Goal: Check status: Check status

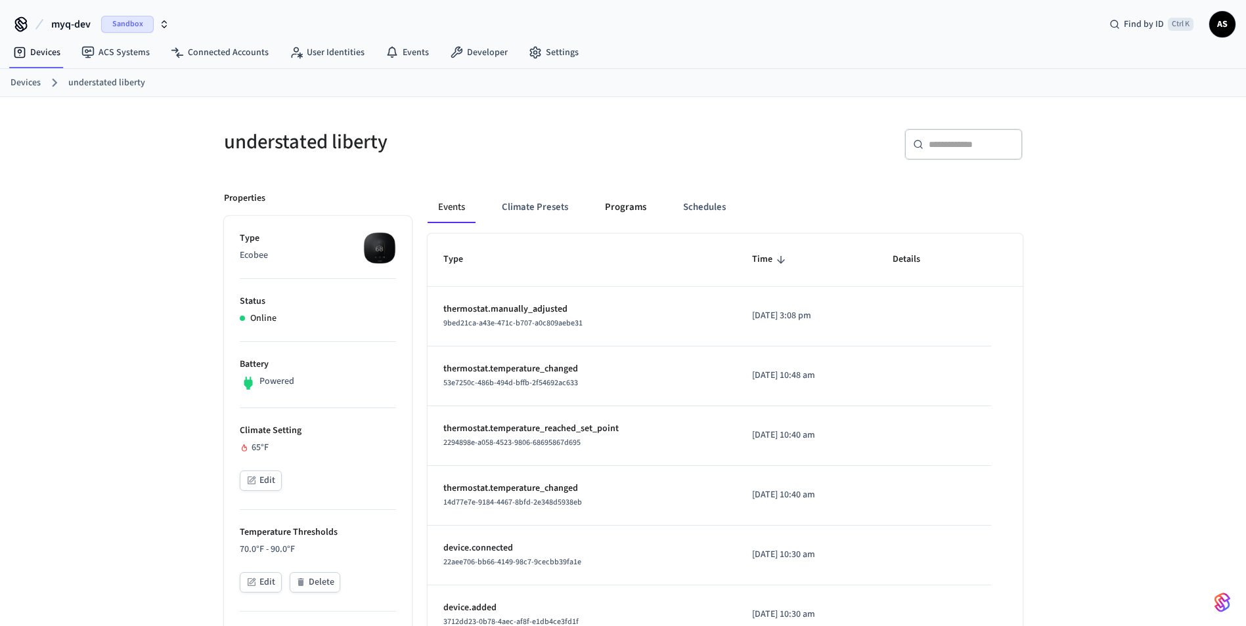
click at [628, 210] on button "Programs" at bounding box center [625, 208] width 62 height 32
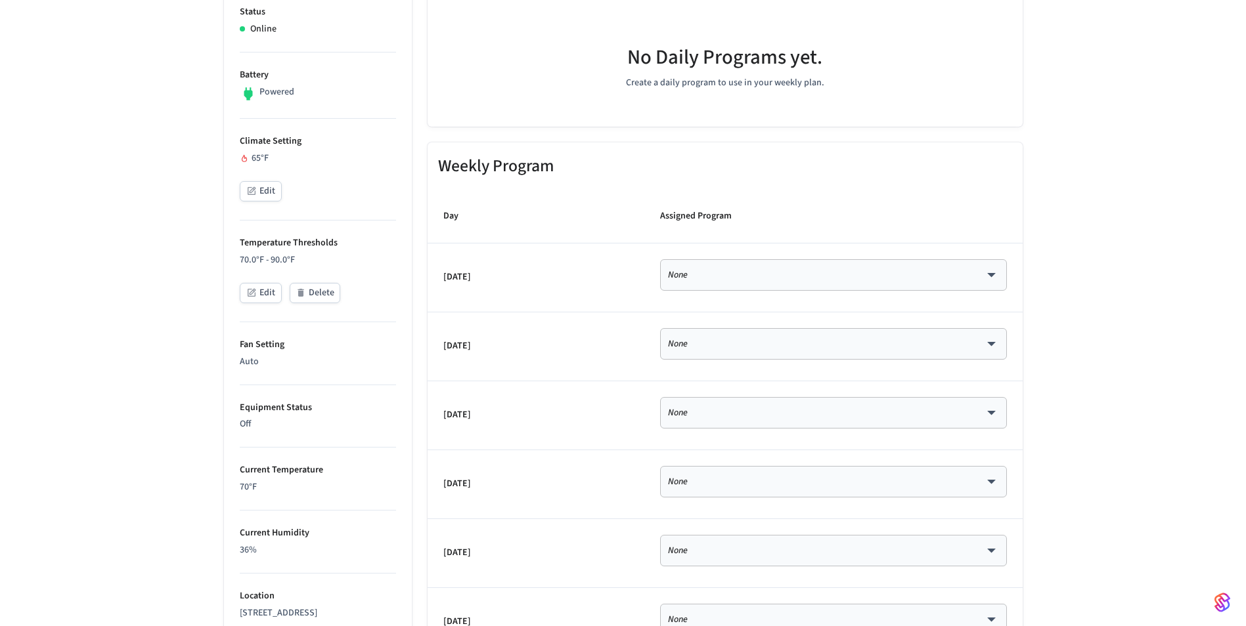
scroll to position [27, 0]
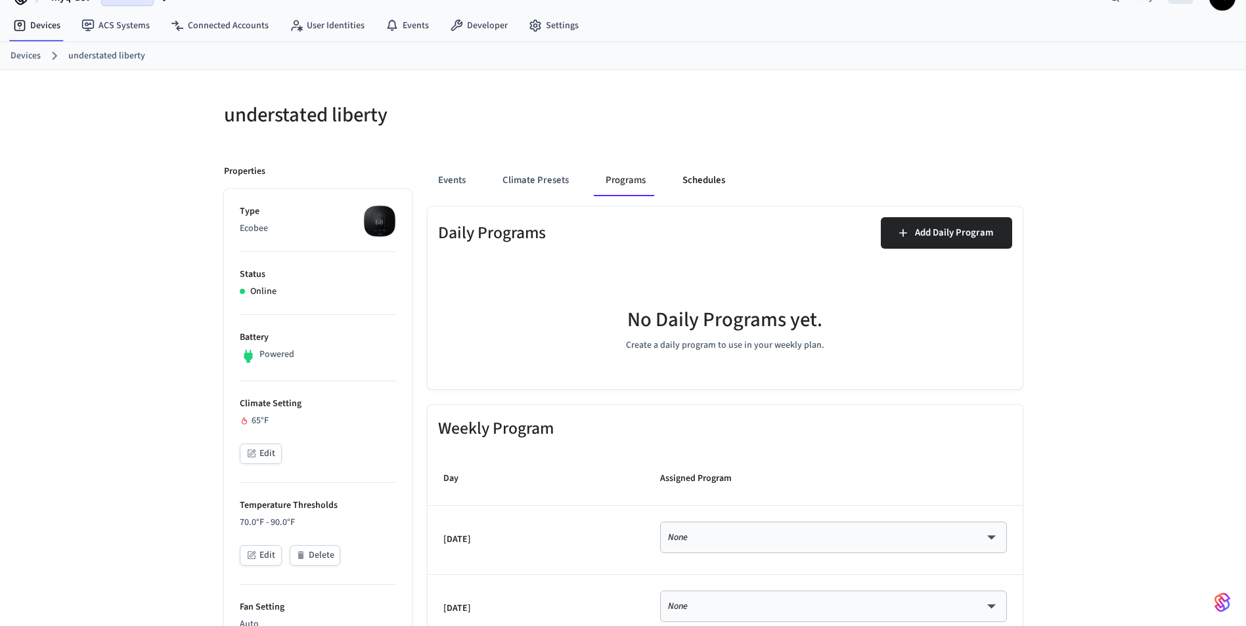
click at [715, 169] on button "Schedules" at bounding box center [704, 181] width 64 height 32
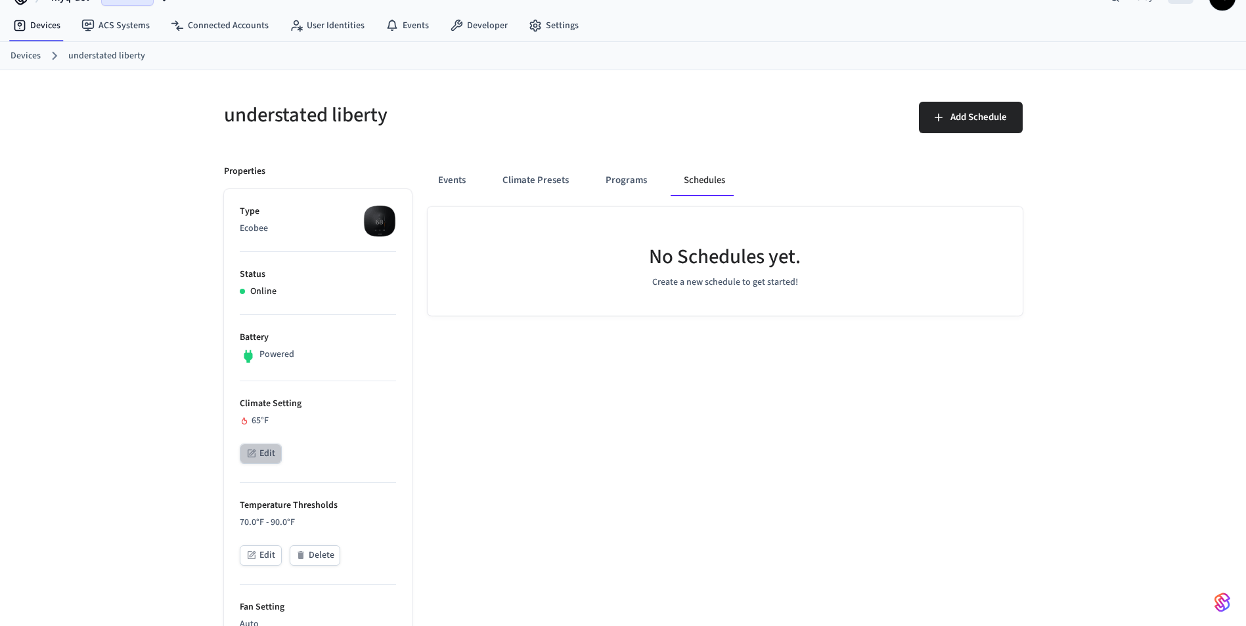
click at [261, 460] on button "Edit" at bounding box center [261, 454] width 42 height 20
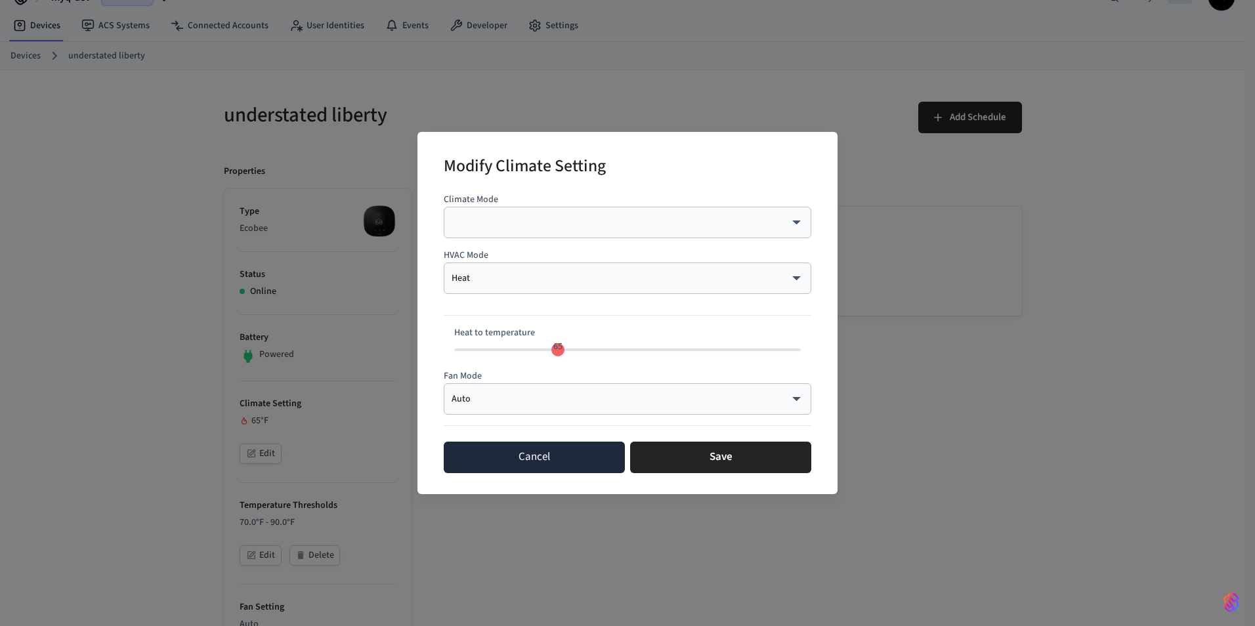
click at [558, 454] on button "Cancel" at bounding box center [534, 458] width 181 height 32
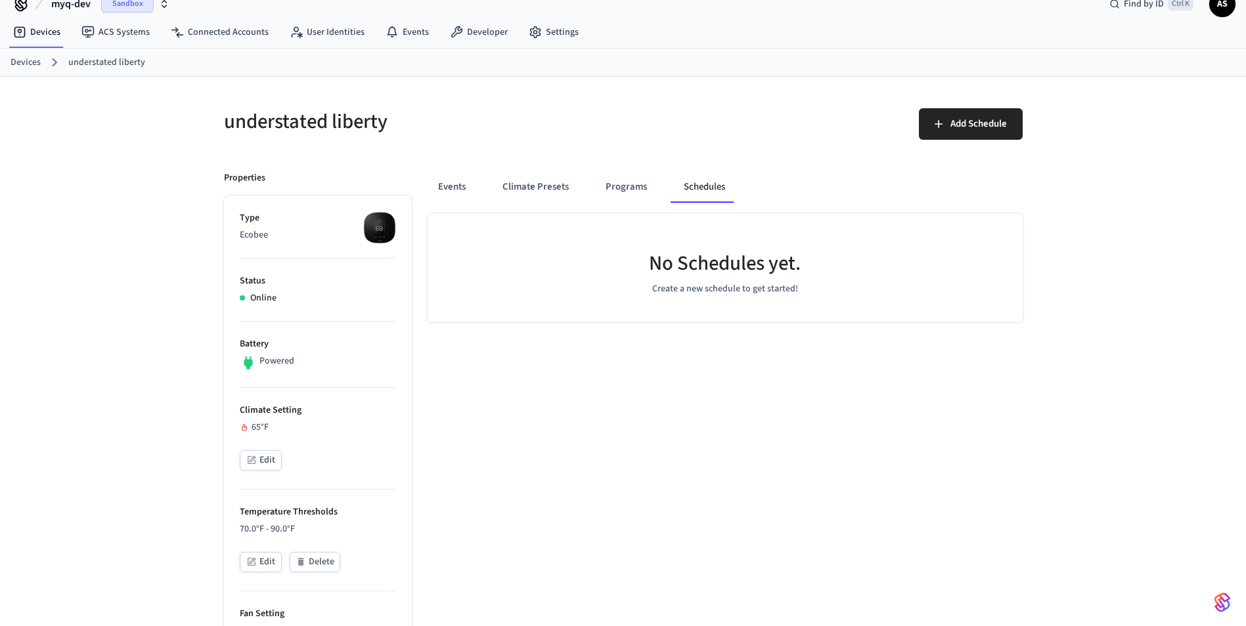
scroll to position [0, 0]
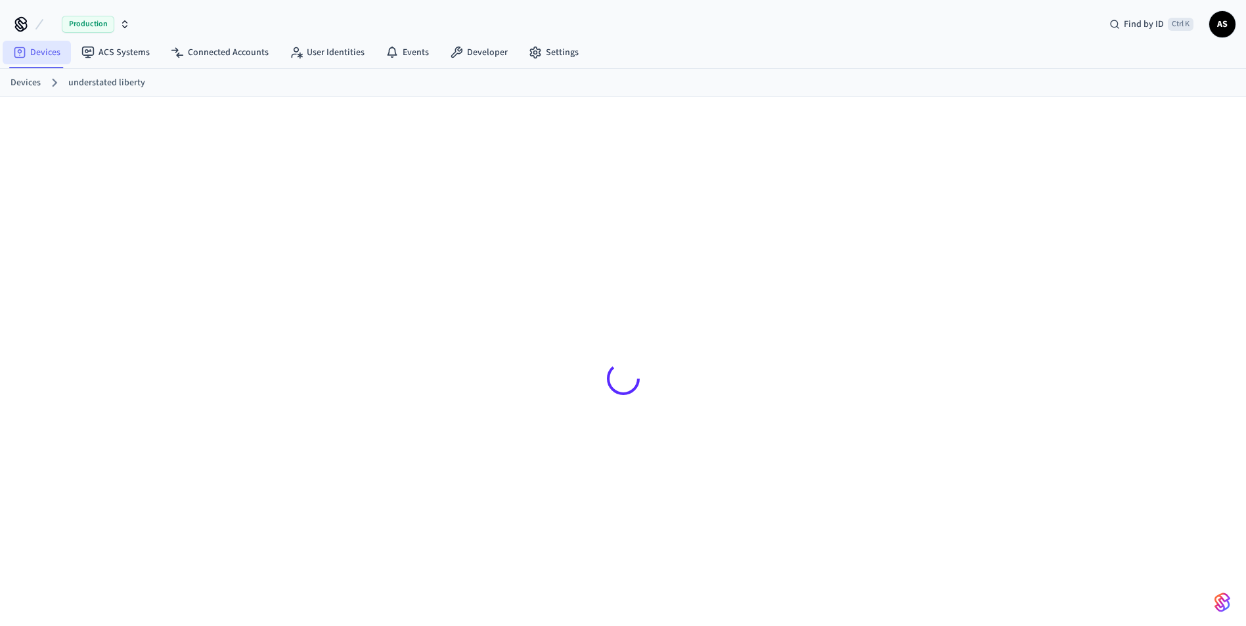
click at [41, 57] on link "Devices" at bounding box center [37, 53] width 68 height 24
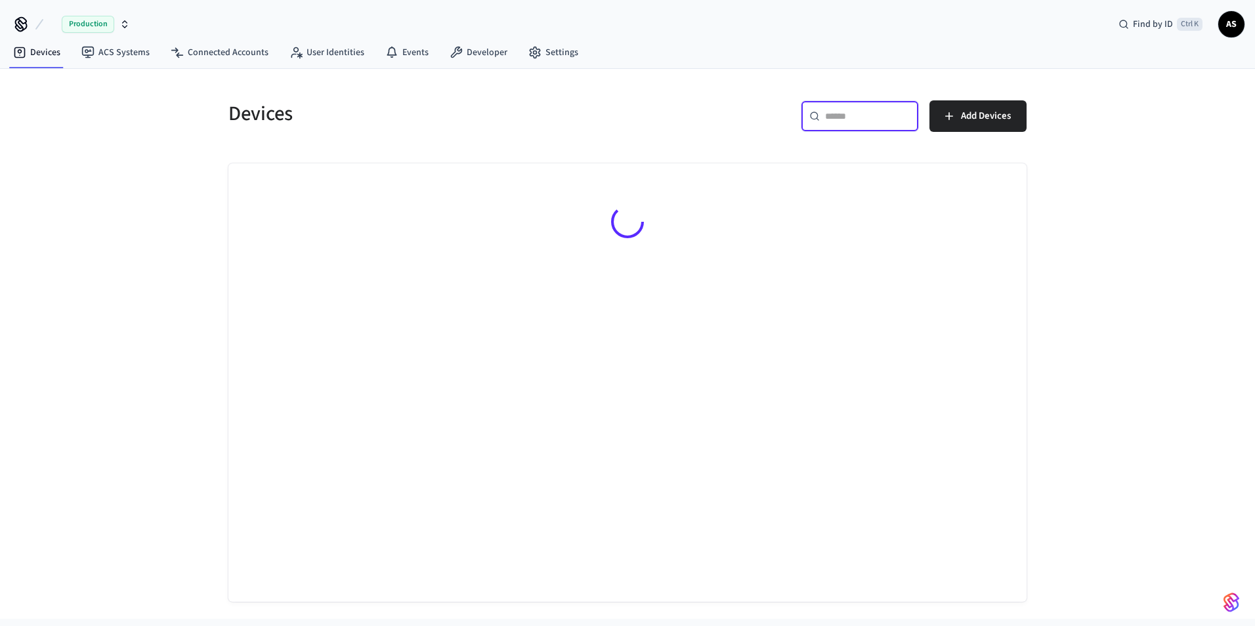
click at [869, 112] on input "text" at bounding box center [867, 116] width 85 height 13
paste input "**********"
type input "**********"
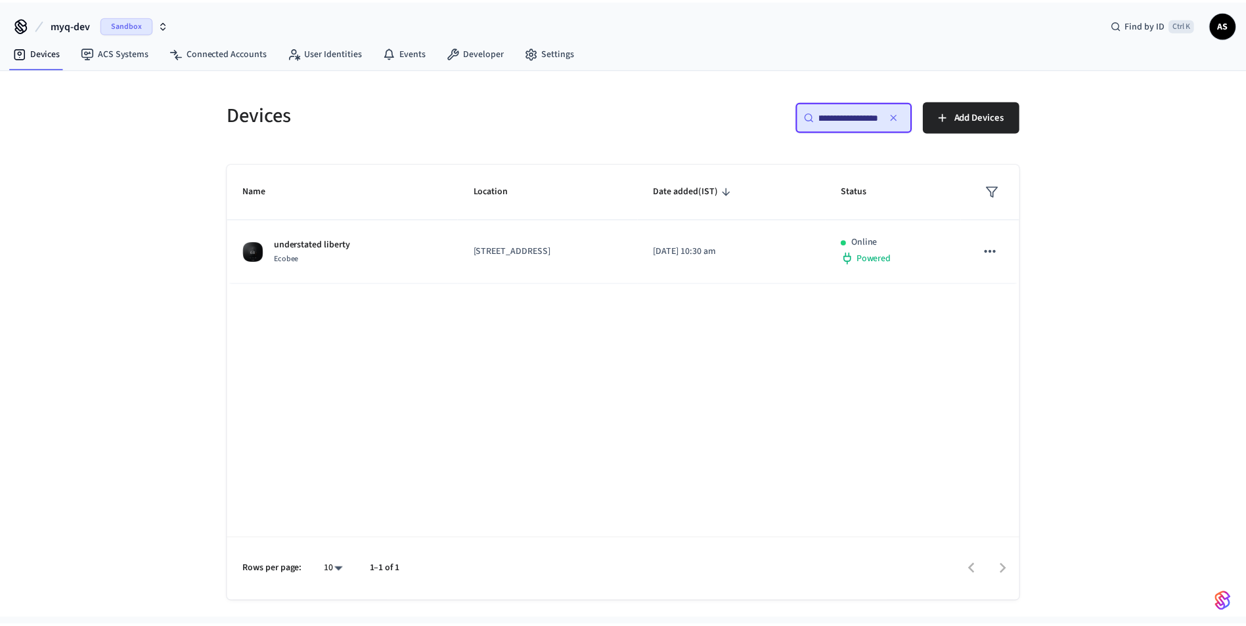
scroll to position [0, 0]
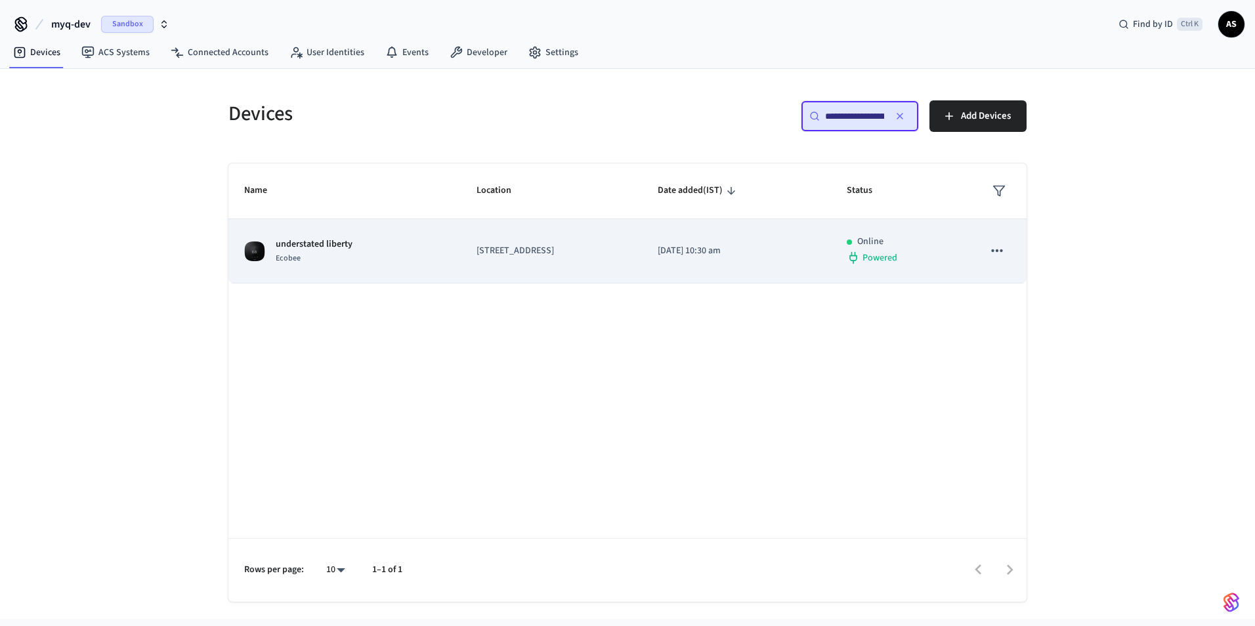
click at [367, 261] on div "understated liberty Ecobee" at bounding box center [344, 252] width 201 height 28
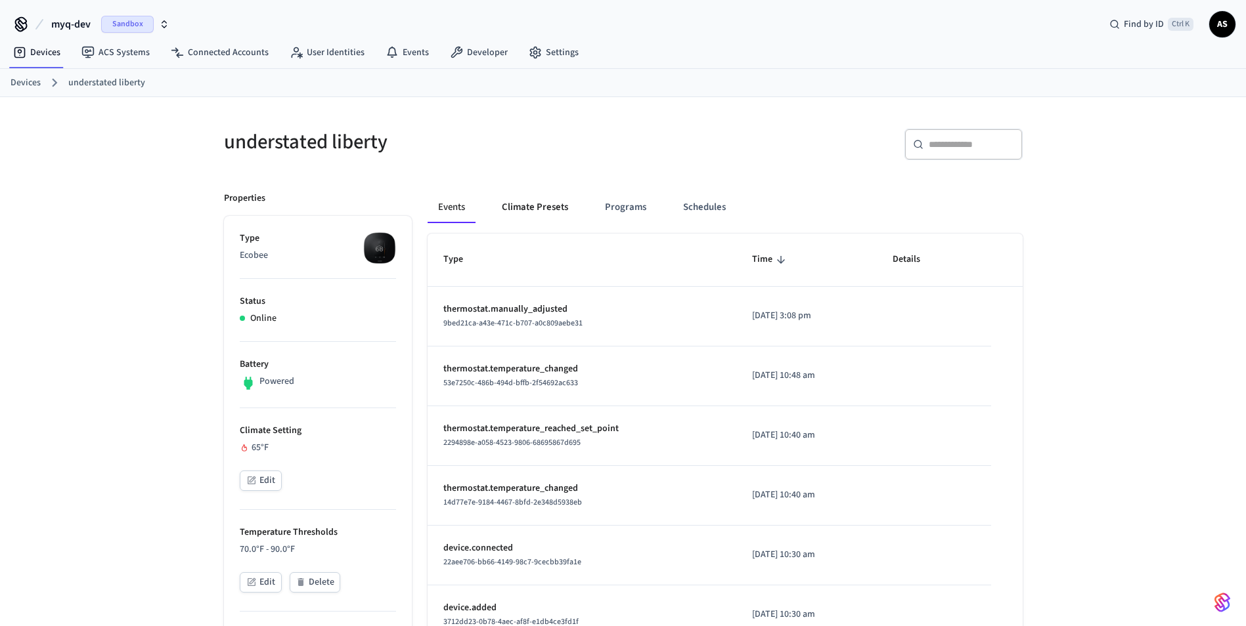
click at [554, 206] on button "Climate Presets" at bounding box center [534, 208] width 87 height 32
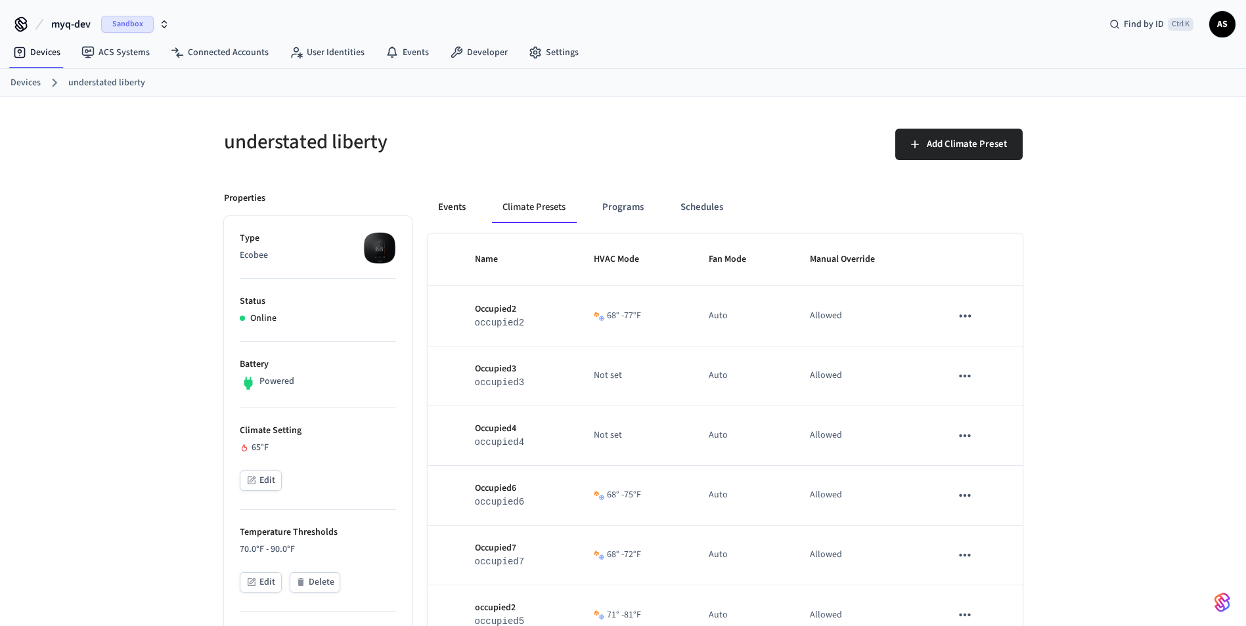
click at [454, 207] on button "Events" at bounding box center [451, 208] width 49 height 32
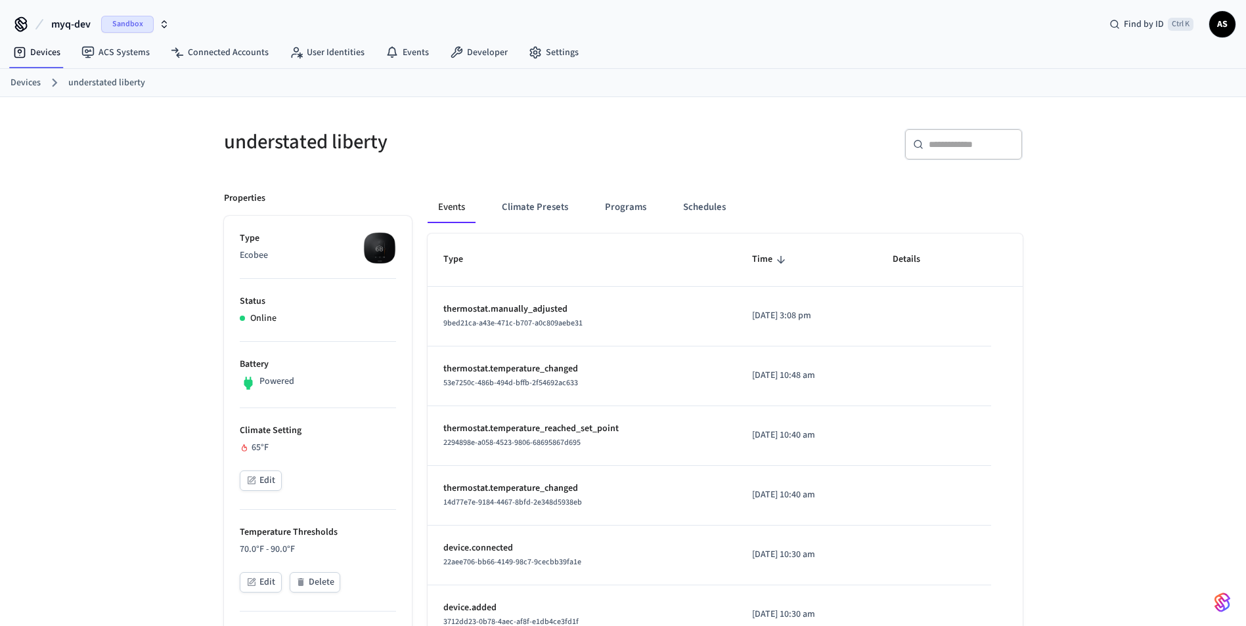
scroll to position [618, 0]
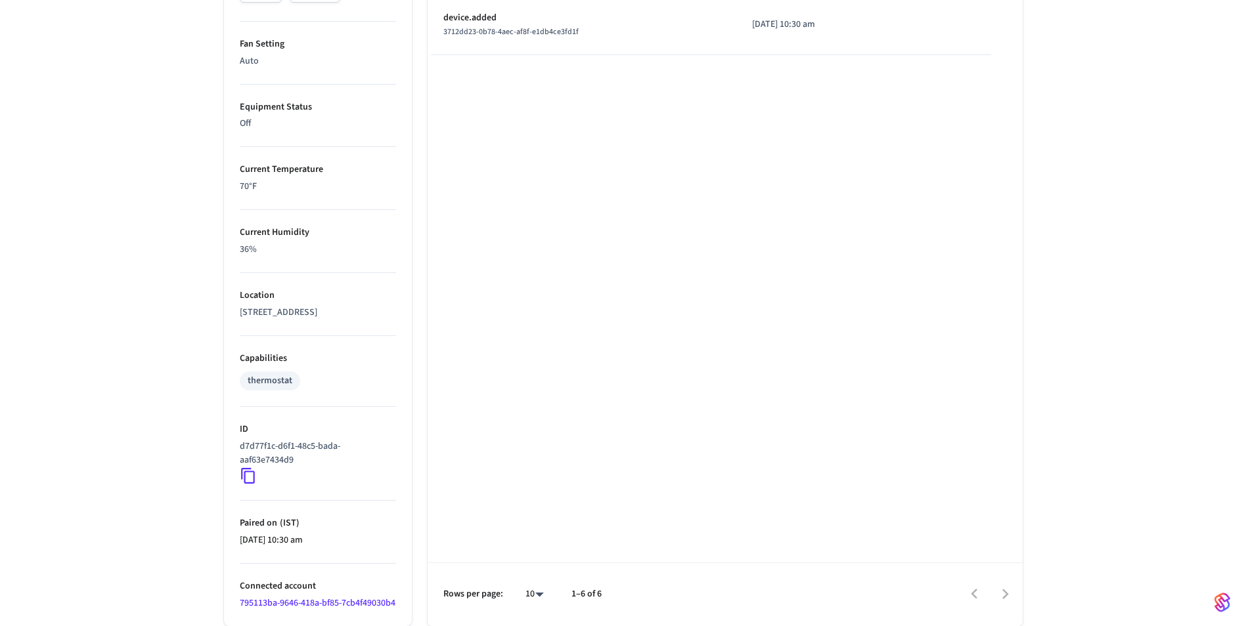
click at [1144, 375] on div "understated liberty ​ ​ Properties Type Ecobee Status Online Battery Powered Cl…" at bounding box center [623, 67] width 1246 height 1120
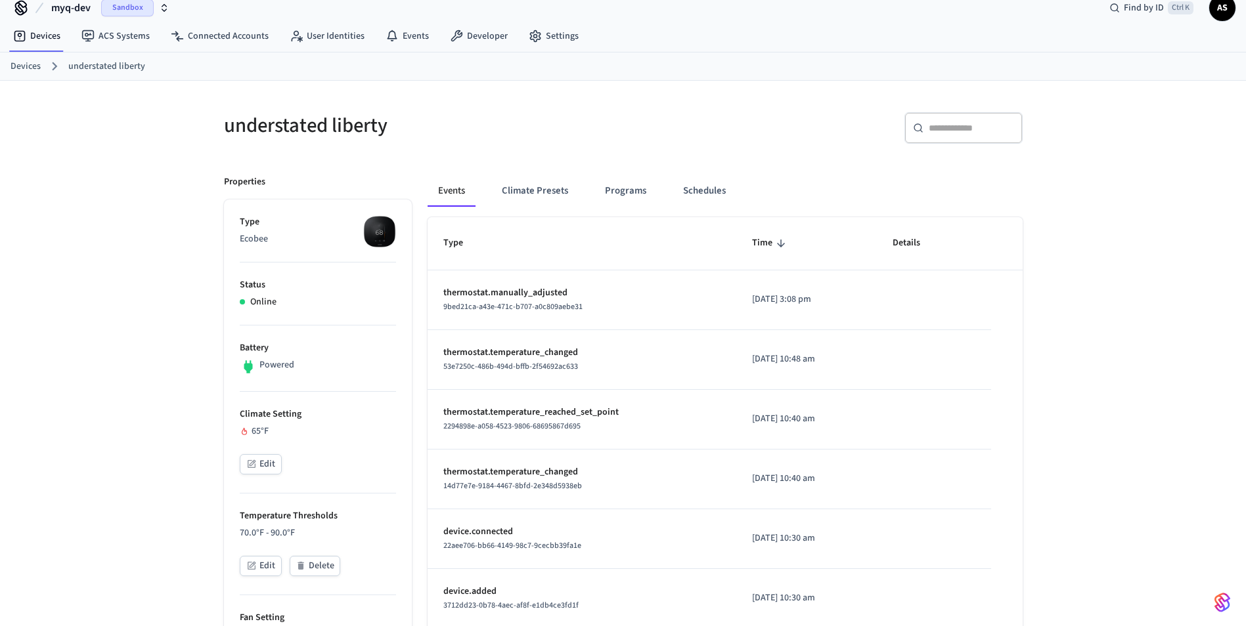
scroll to position [0, 0]
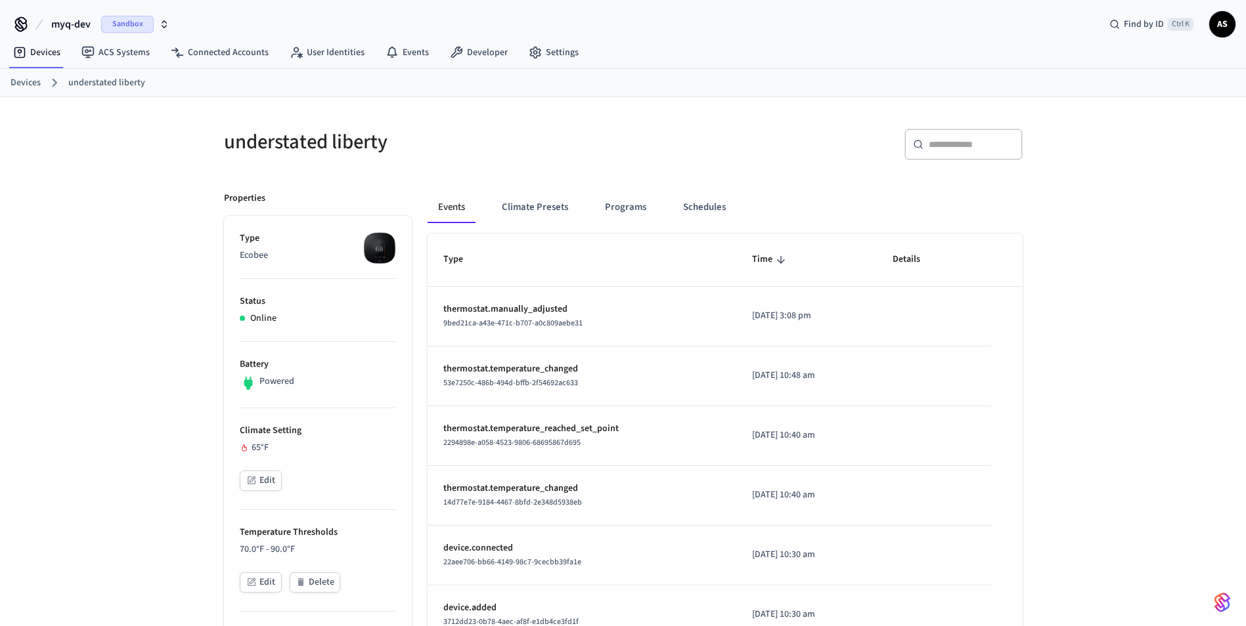
click at [523, 313] on p "thermostat.manually_adjusted" at bounding box center [581, 310] width 277 height 14
drag, startPoint x: 523, startPoint y: 313, endPoint x: 598, endPoint y: 315, distance: 75.5
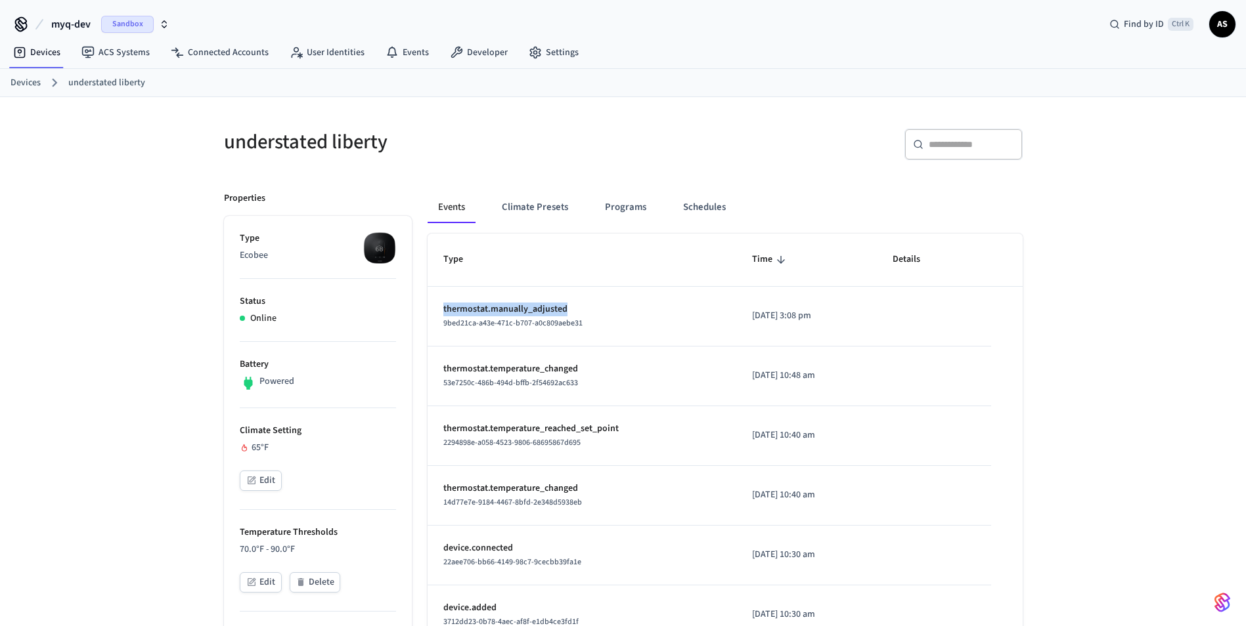
click at [598, 315] on p "thermostat.manually_adjusted" at bounding box center [581, 310] width 277 height 14
click at [799, 321] on p "[DATE] 3:08 pm" at bounding box center [807, 316] width 110 height 14
click at [795, 321] on p "[DATE] 3:08 pm" at bounding box center [807, 316] width 110 height 14
click at [763, 321] on p "[DATE] 3:08 pm" at bounding box center [807, 316] width 110 height 14
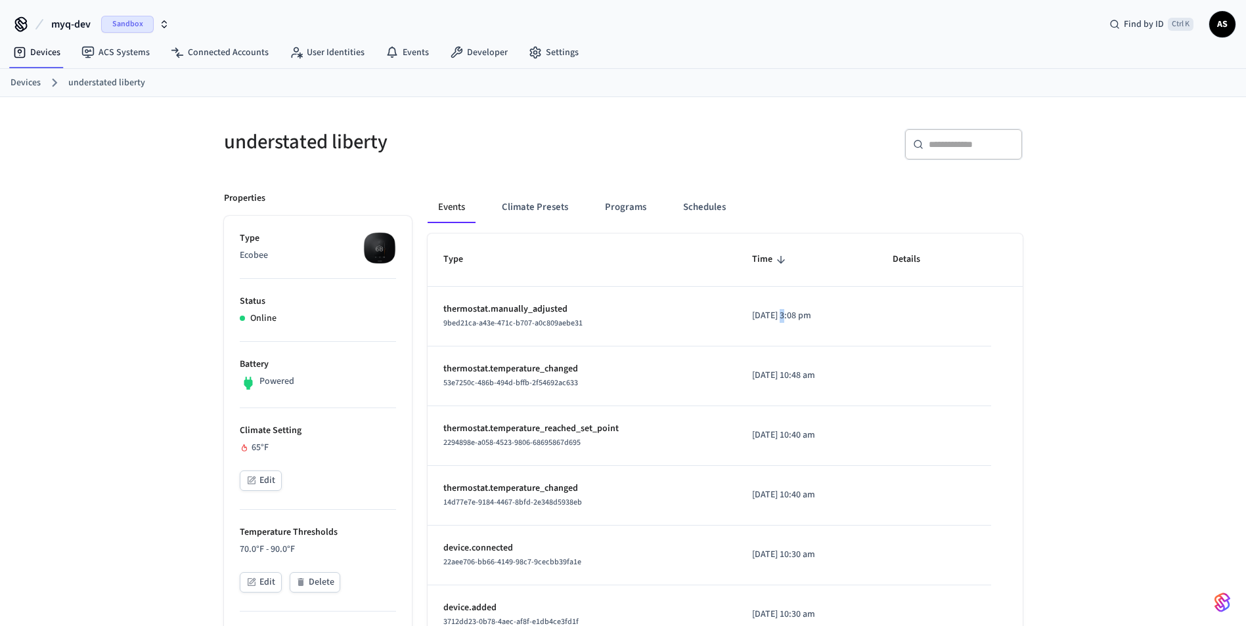
click at [763, 321] on p "[DATE] 3:08 pm" at bounding box center [807, 316] width 110 height 14
click at [766, 322] on p "[DATE] 3:08 pm" at bounding box center [807, 316] width 110 height 14
click at [256, 472] on button "Edit" at bounding box center [261, 481] width 42 height 20
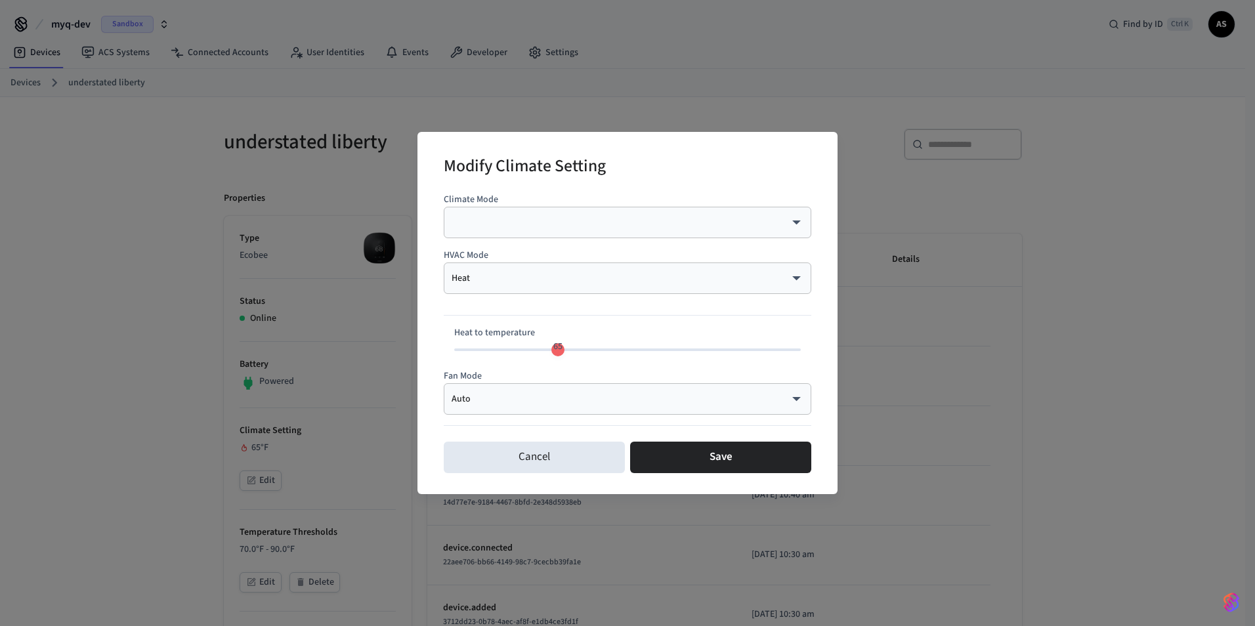
click at [715, 271] on div "Heat **** ​" at bounding box center [628, 279] width 368 height 32
click at [784, 278] on body "myq-dev Sandbox Find by ID Ctrl K AS Devices ACS Systems Connected Accounts Use…" at bounding box center [627, 608] width 1255 height 1217
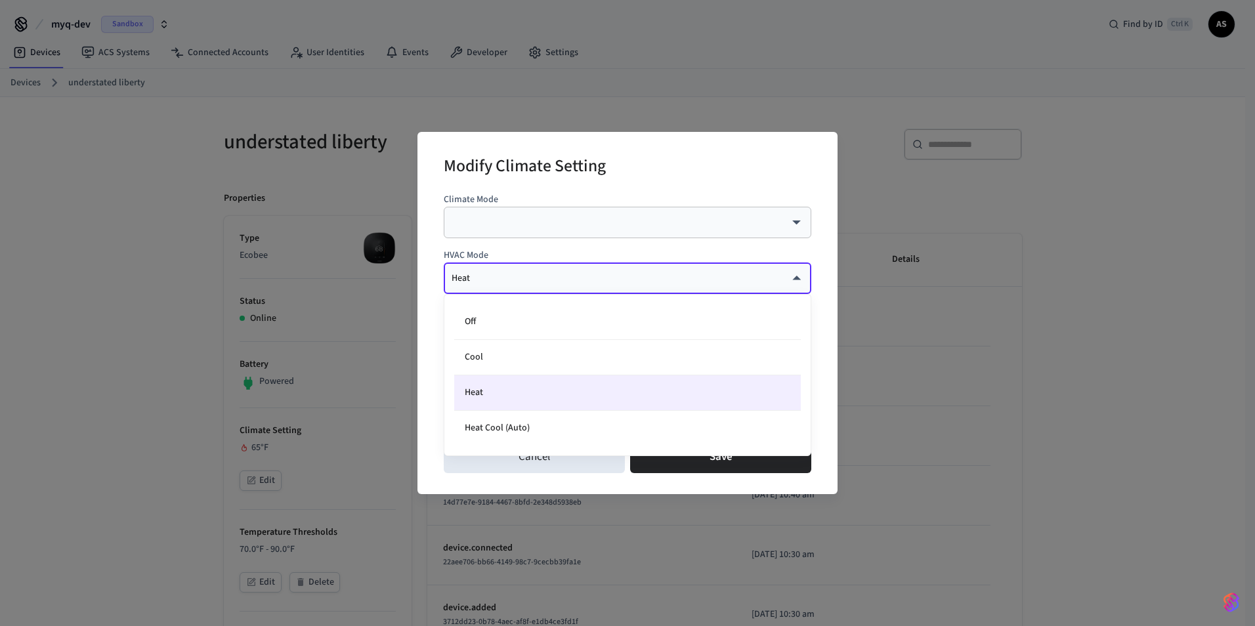
click at [784, 278] on div at bounding box center [627, 313] width 1255 height 626
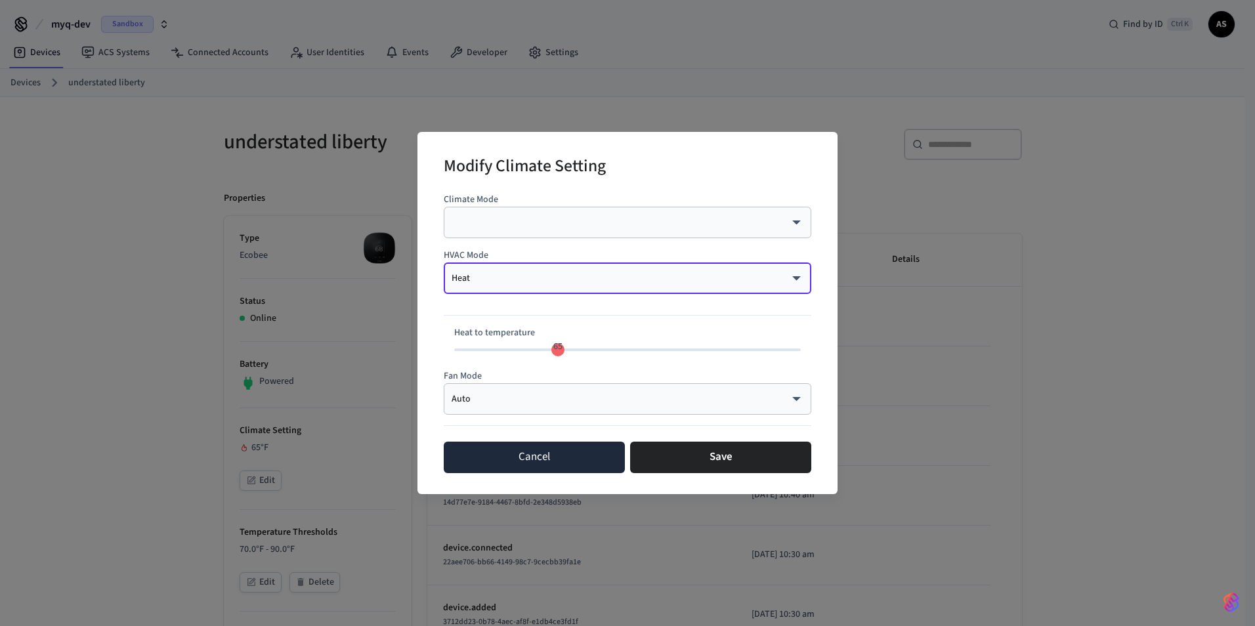
click at [573, 464] on button "Cancel" at bounding box center [534, 458] width 181 height 32
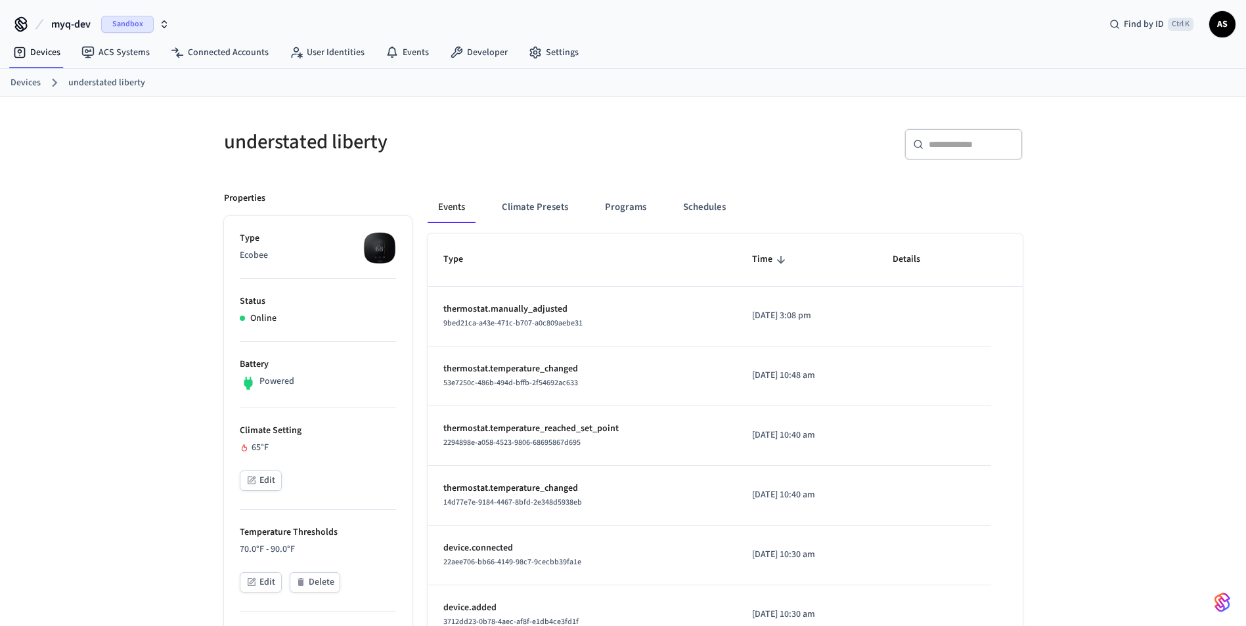
click at [269, 487] on button "Edit" at bounding box center [261, 481] width 42 height 20
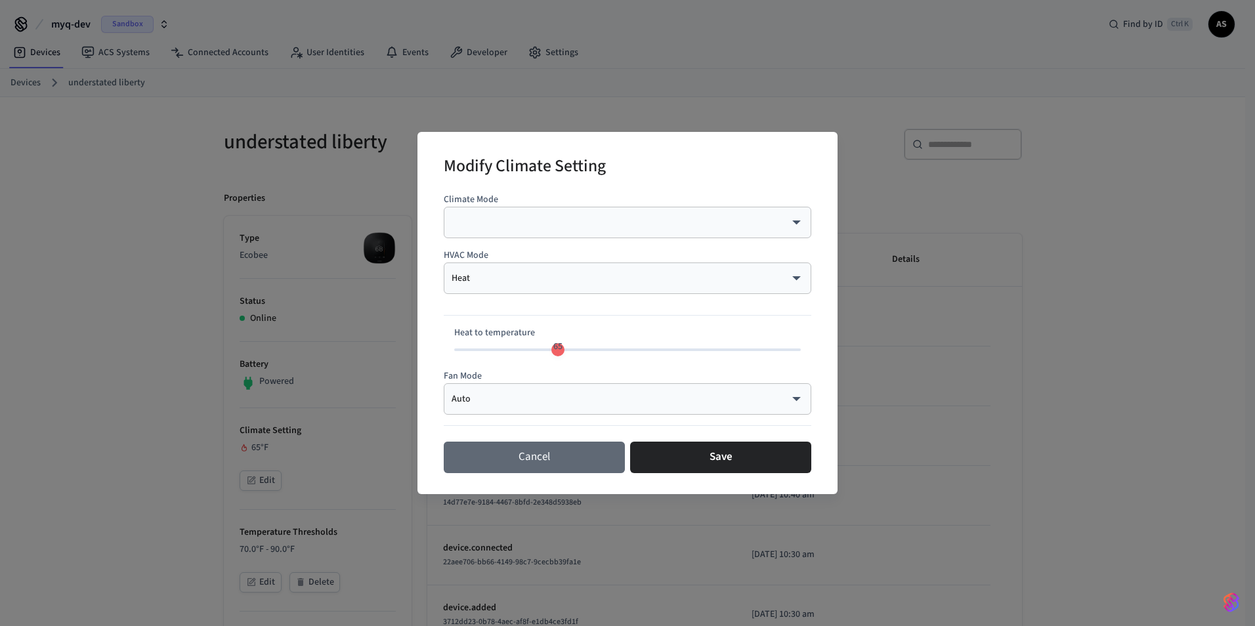
click at [556, 452] on button "Cancel" at bounding box center [534, 458] width 181 height 32
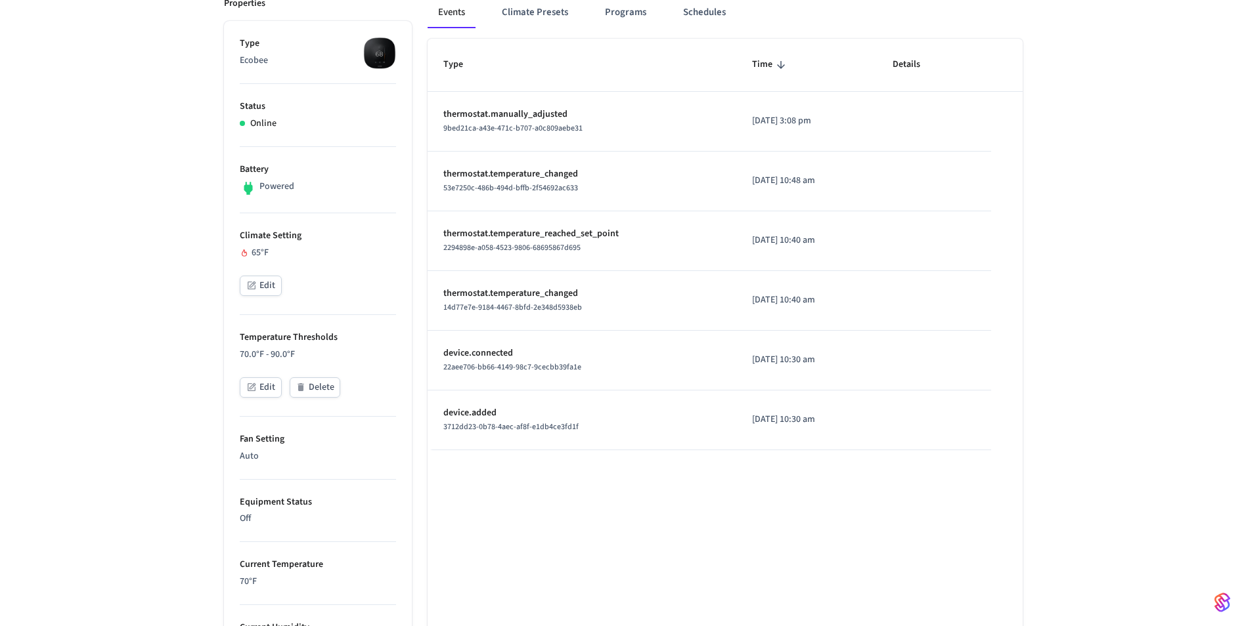
scroll to position [66, 0]
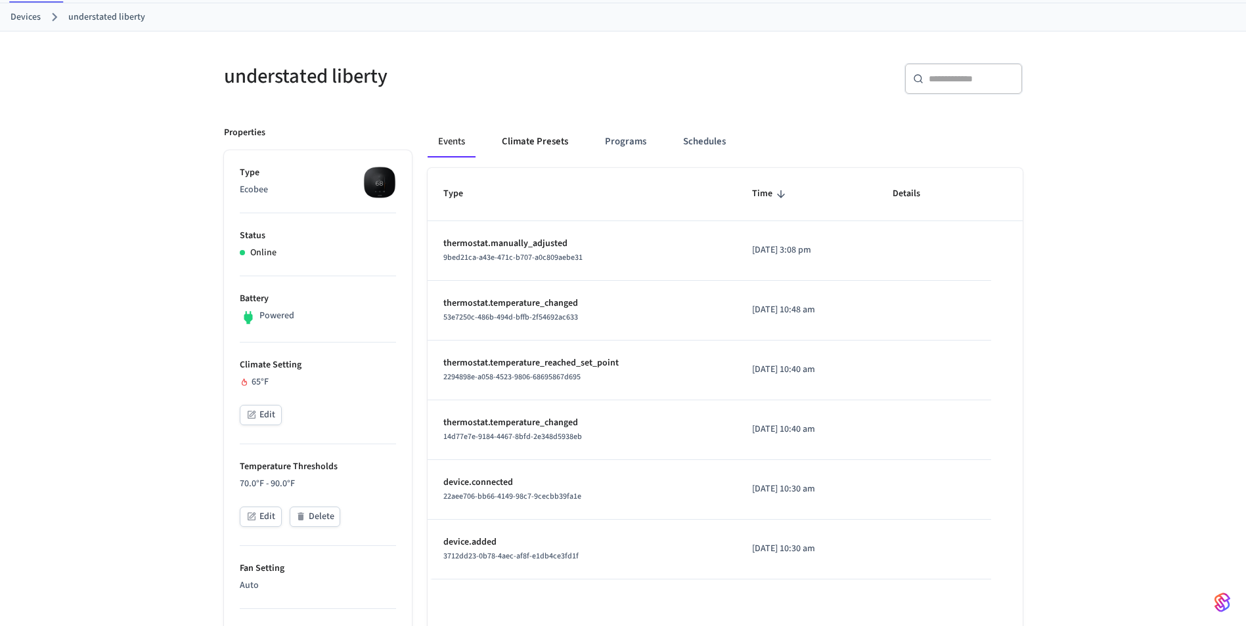
click at [506, 150] on button "Climate Presets" at bounding box center [534, 142] width 87 height 32
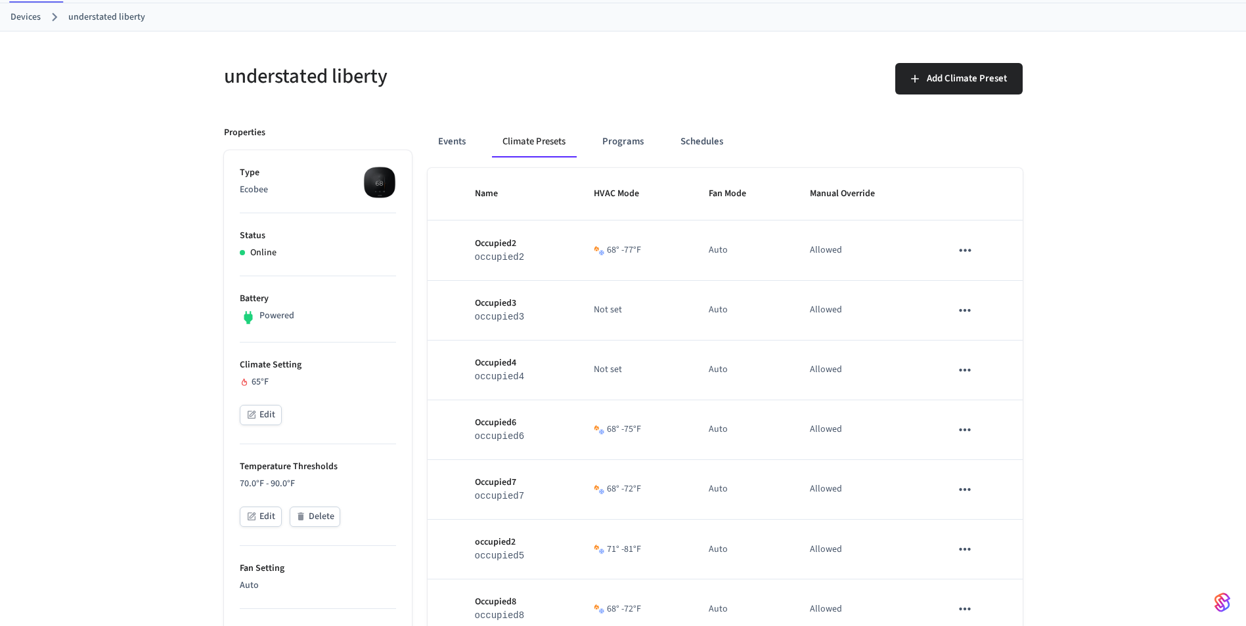
click at [477, 148] on div "Events Climate Presets Programs Schedules" at bounding box center [724, 142] width 595 height 32
click at [464, 142] on button "Events" at bounding box center [451, 142] width 49 height 32
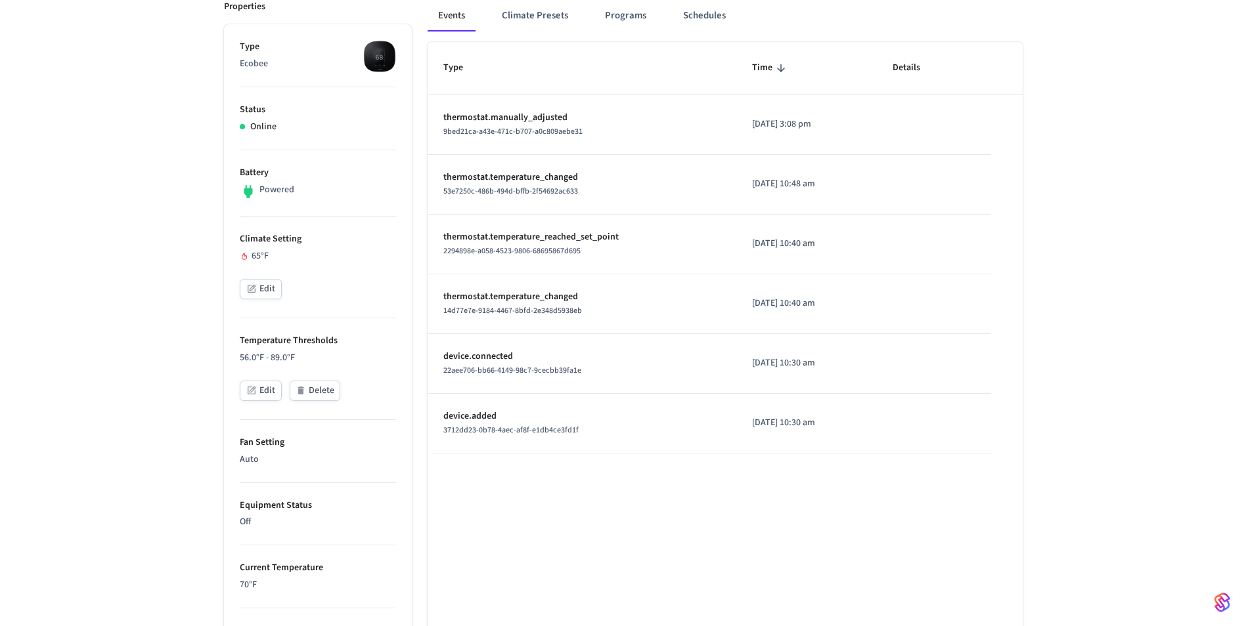
scroll to position [215, 0]
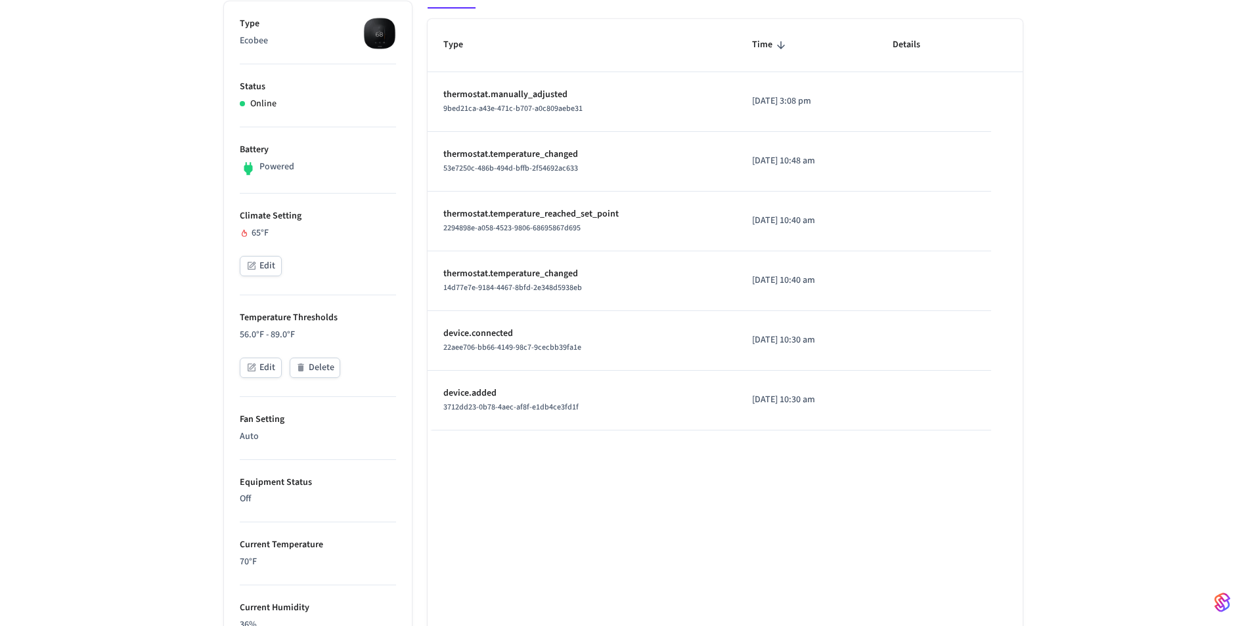
click at [603, 487] on div "Type Time Details thermostat.manually_adjusted 9bed21ca-a43e-471c-b707-a0c809ae…" at bounding box center [724, 510] width 595 height 983
click at [270, 265] on button "Edit" at bounding box center [261, 266] width 42 height 20
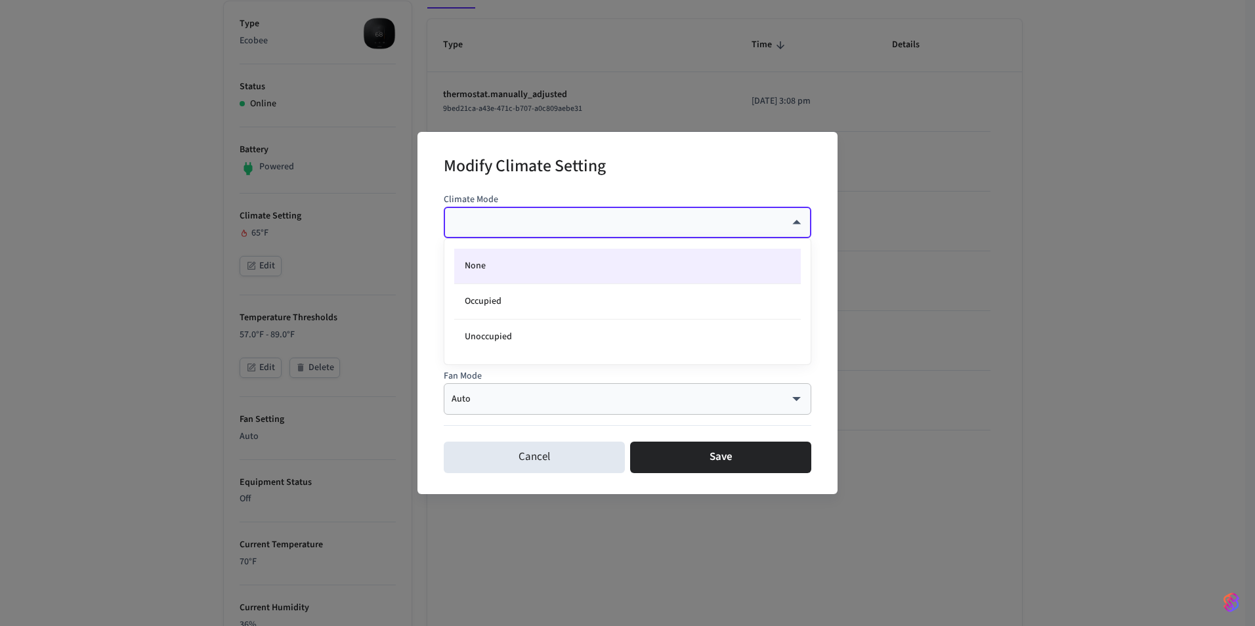
click at [634, 224] on body "myq-dev Sandbox Find by ID Ctrl K AS Devices ACS Systems Connected Accounts Use…" at bounding box center [627, 393] width 1255 height 1217
click at [662, 222] on div at bounding box center [627, 313] width 1255 height 626
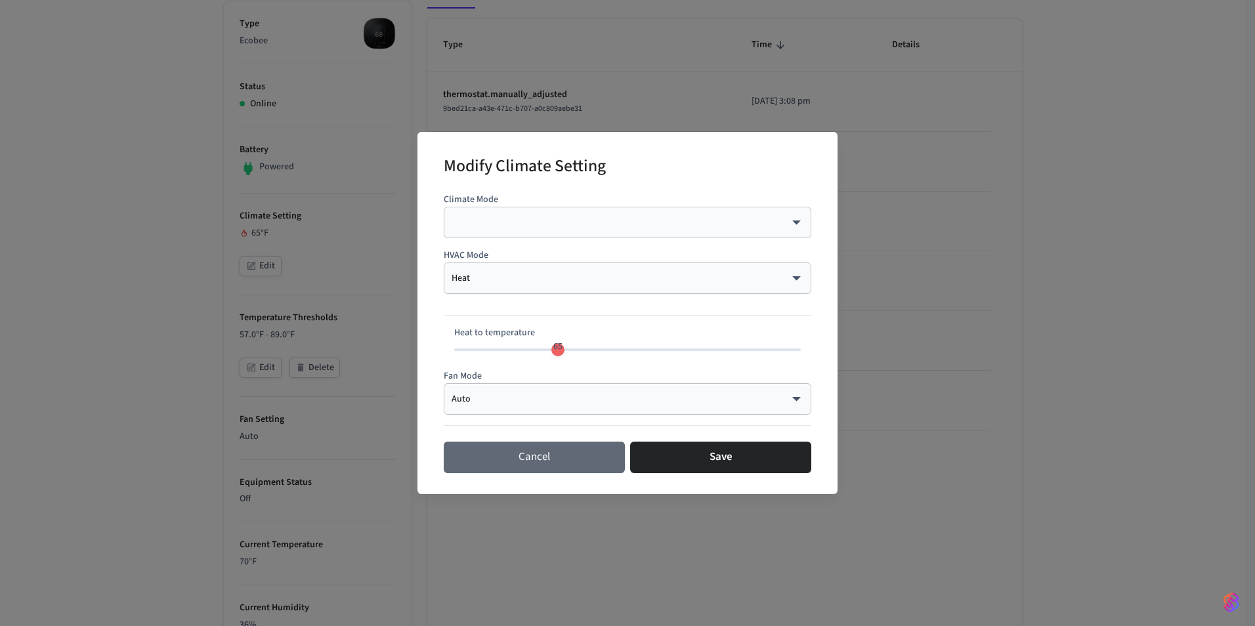
click at [534, 460] on button "Cancel" at bounding box center [534, 458] width 181 height 32
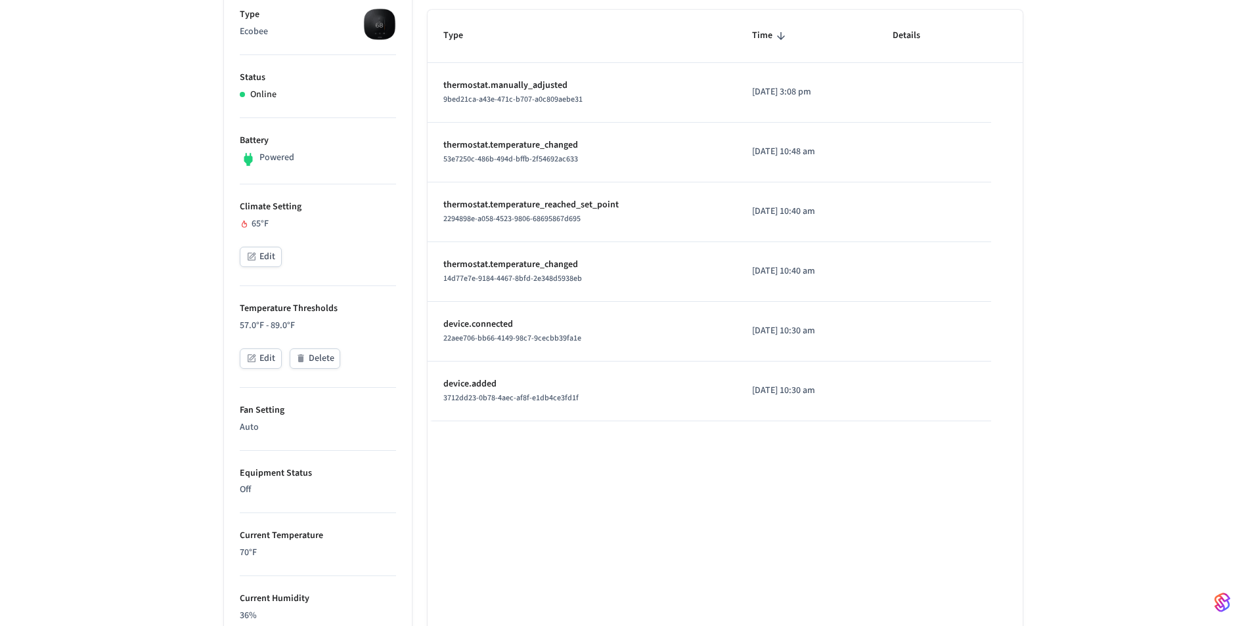
scroll to position [158, 0]
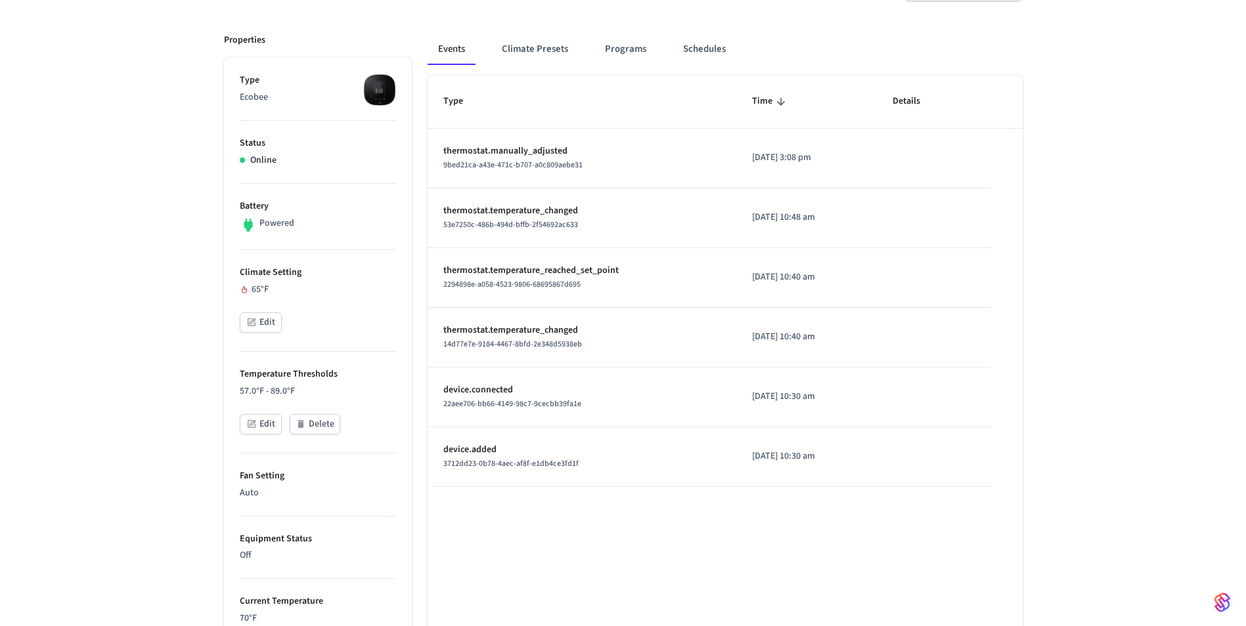
click at [265, 327] on button "Edit" at bounding box center [261, 323] width 42 height 20
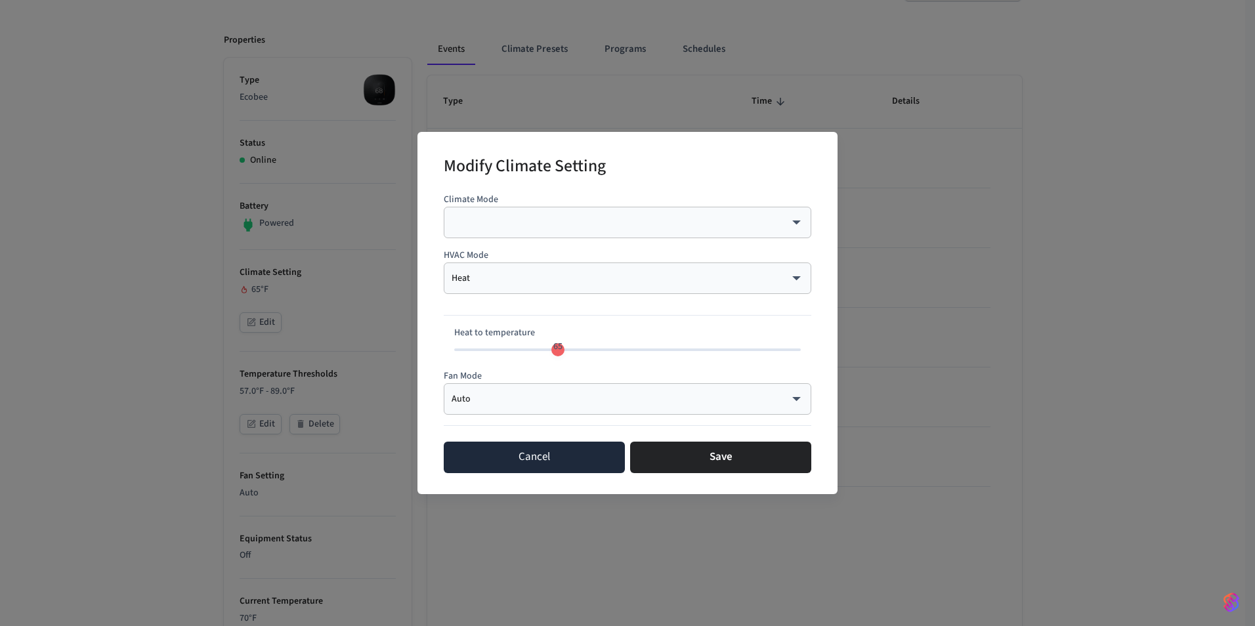
click at [572, 451] on button "Cancel" at bounding box center [534, 458] width 181 height 32
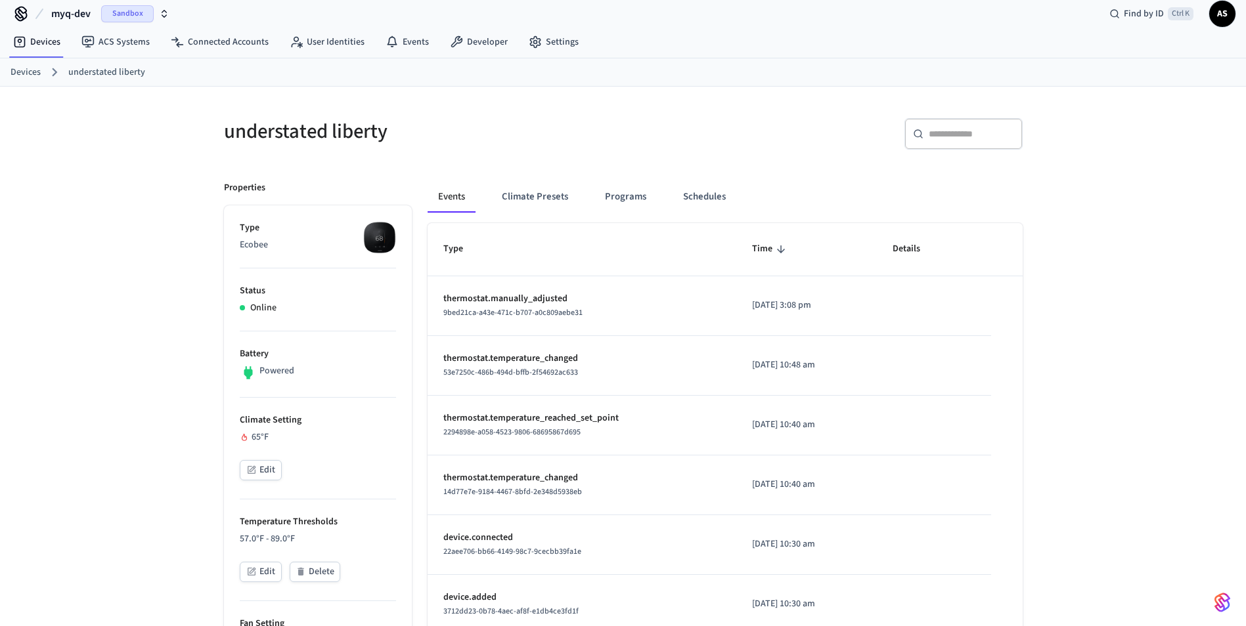
scroll to position [0, 0]
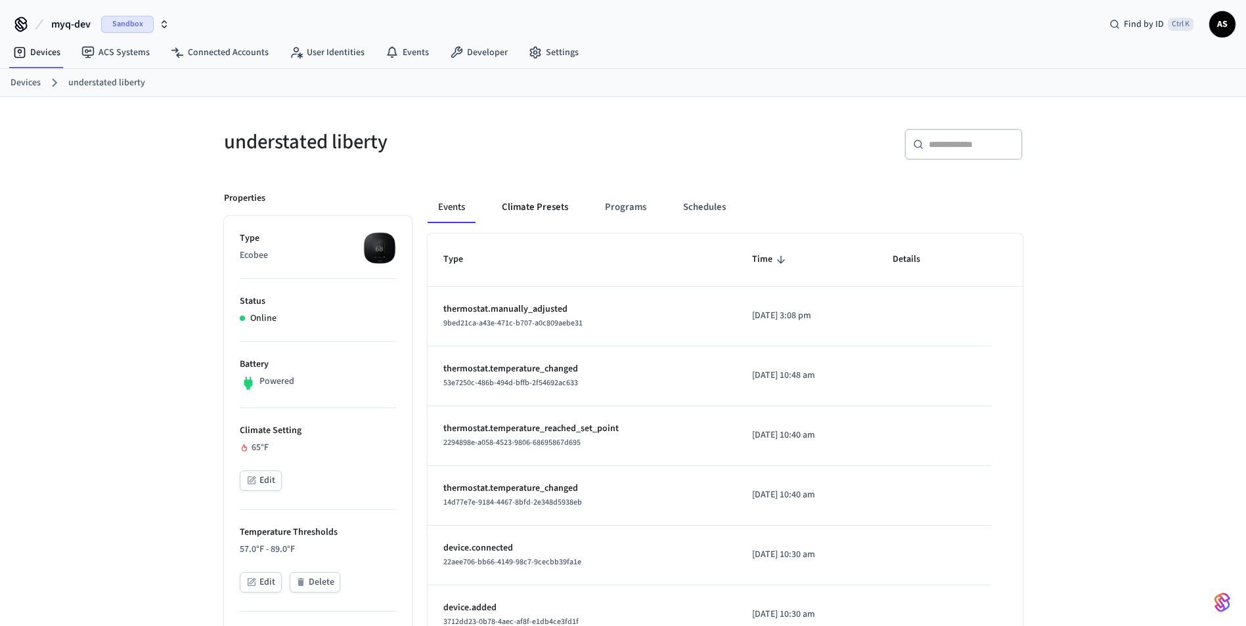
click at [534, 210] on button "Climate Presets" at bounding box center [534, 208] width 87 height 32
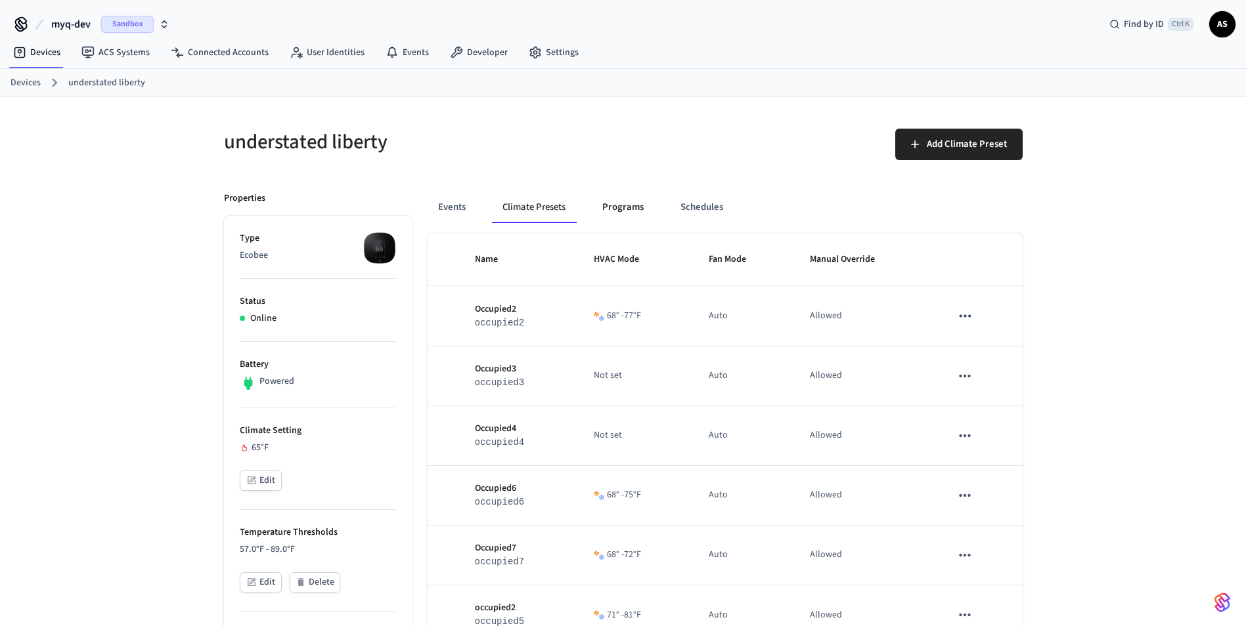
click at [638, 205] on button "Programs" at bounding box center [623, 208] width 62 height 32
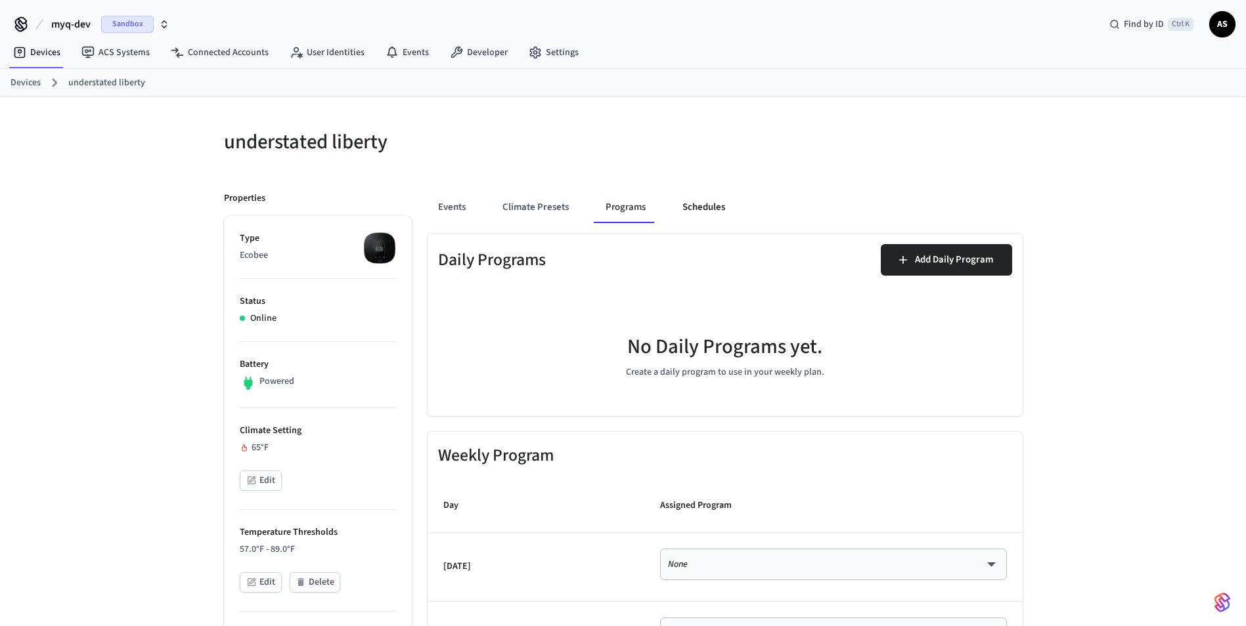
click at [699, 215] on button "Schedules" at bounding box center [704, 208] width 64 height 32
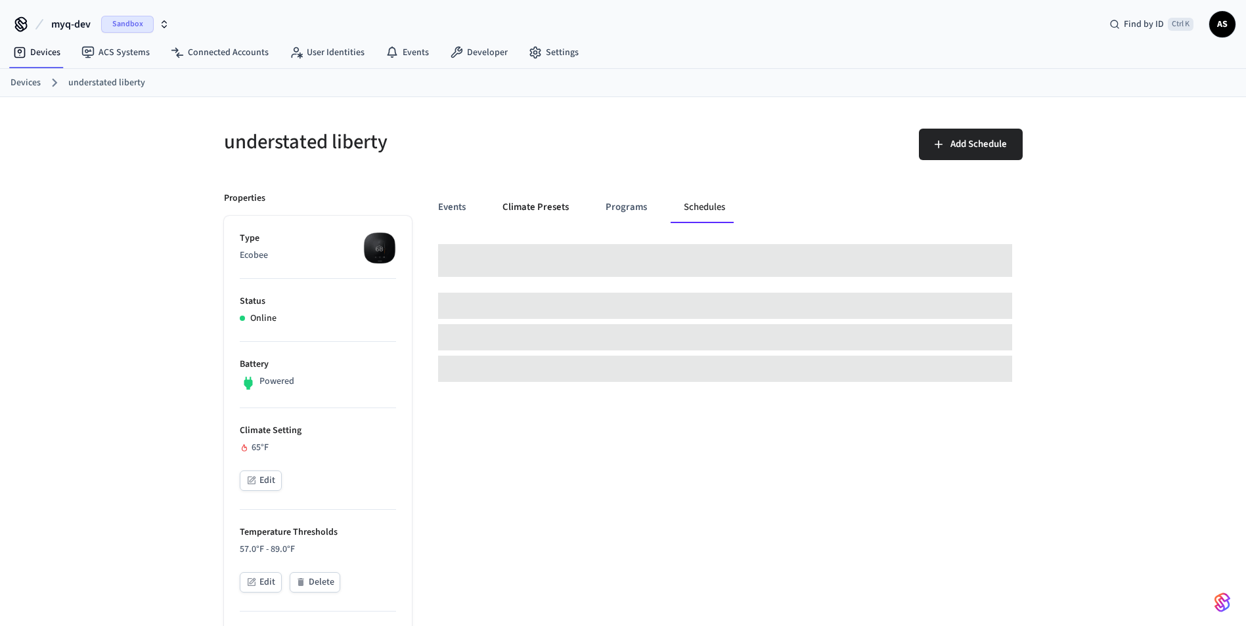
click at [552, 207] on button "Climate Presets" at bounding box center [535, 208] width 87 height 32
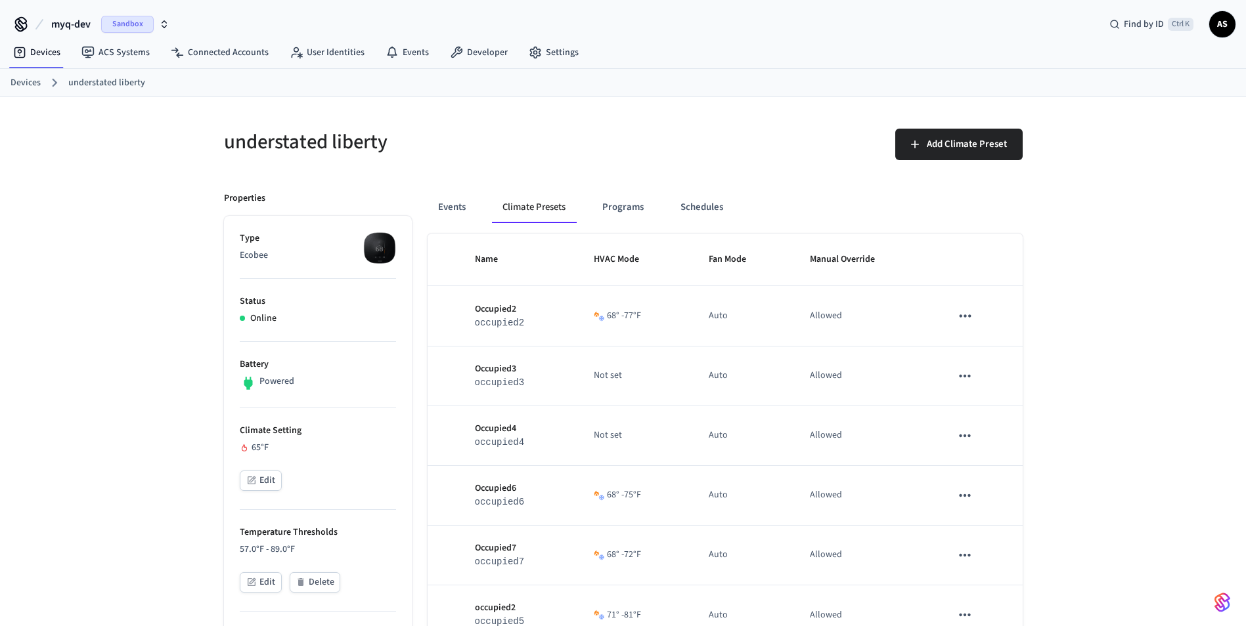
click at [483, 208] on div "Events Climate Presets Programs Schedules" at bounding box center [724, 208] width 595 height 32
click at [457, 203] on button "Events" at bounding box center [451, 208] width 49 height 32
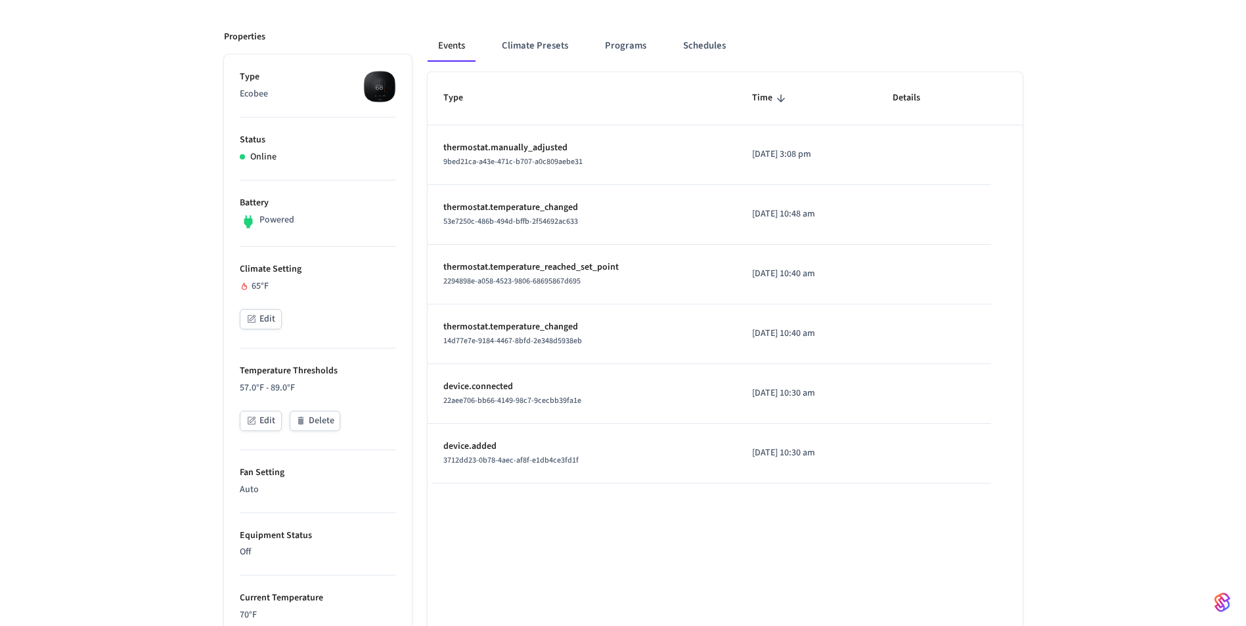
scroll to position [197, 0]
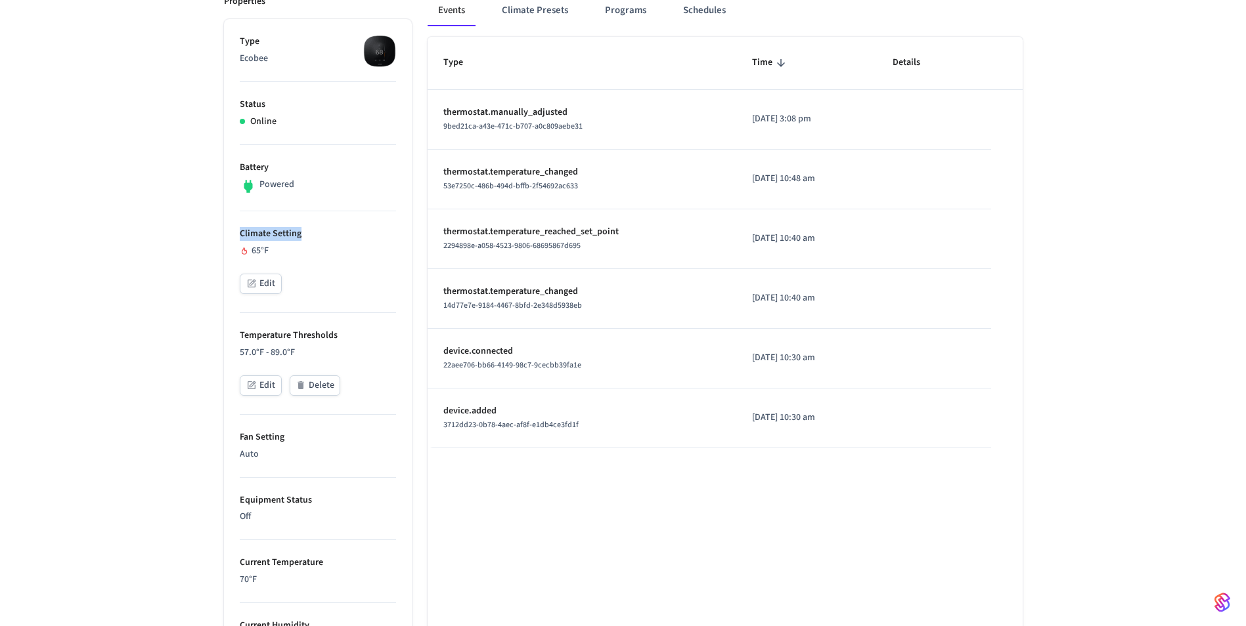
drag, startPoint x: 308, startPoint y: 238, endPoint x: 236, endPoint y: 235, distance: 72.3
click at [236, 235] on ul "Type Ecobee Status Online Battery Powered Climate Setting 65°F Edit Temperature…" at bounding box center [318, 519] width 188 height 1001
click at [826, 486] on div "Type Time Details thermostat.manually_adjusted 9bed21ca-a43e-471c-b707-a0c809ae…" at bounding box center [724, 528] width 595 height 983
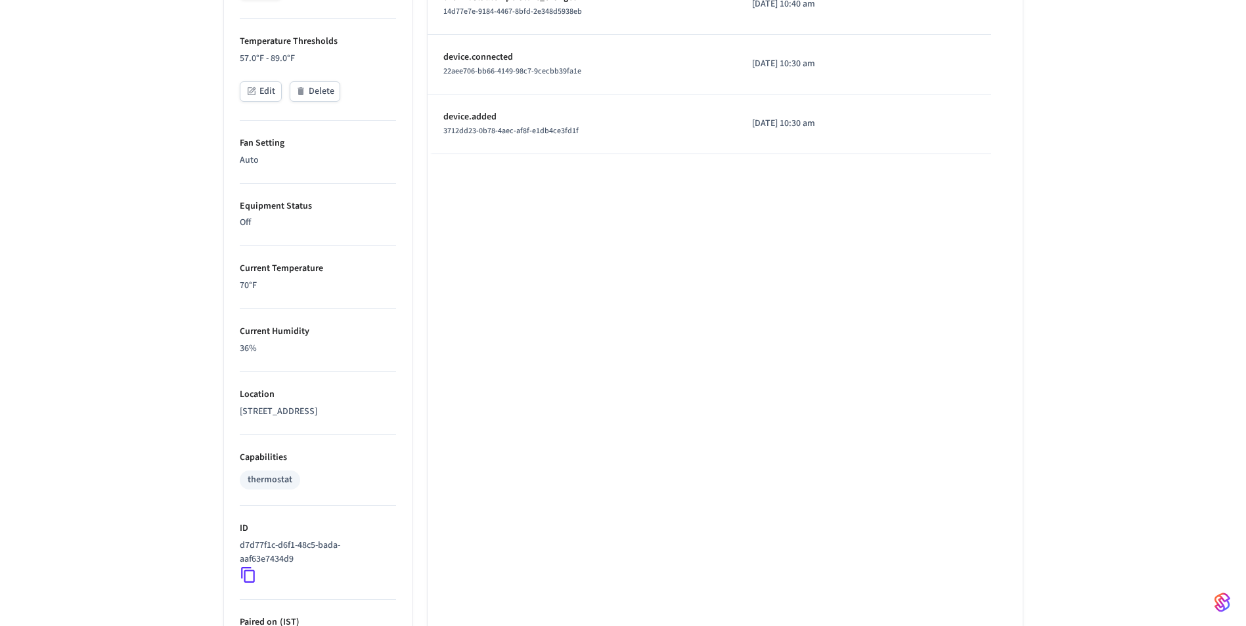
scroll to position [525, 0]
